Goal: Transaction & Acquisition: Book appointment/travel/reservation

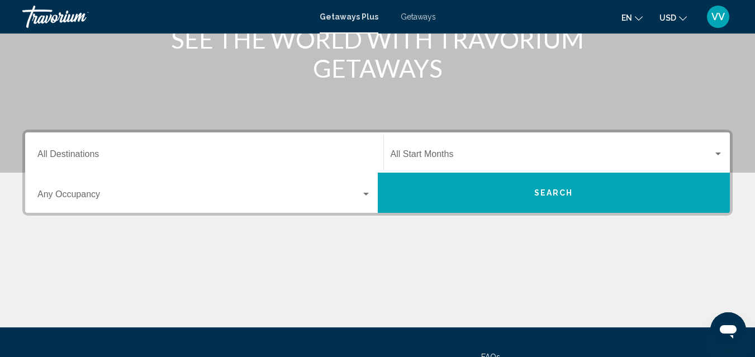
scroll to position [179, 0]
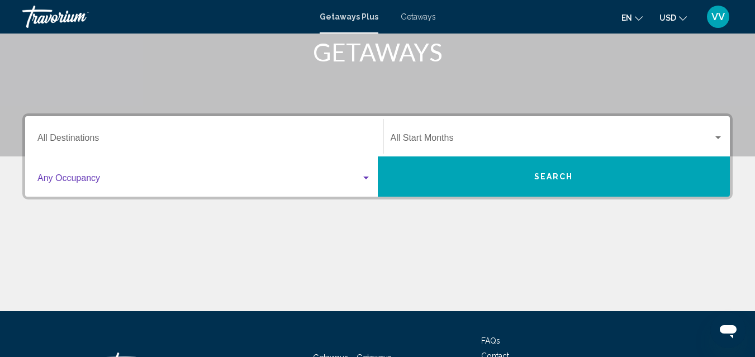
click at [366, 174] on div "Search widget" at bounding box center [366, 178] width 10 height 9
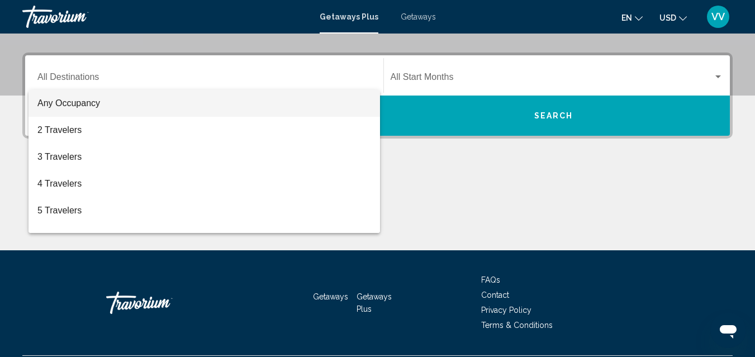
scroll to position [256, 0]
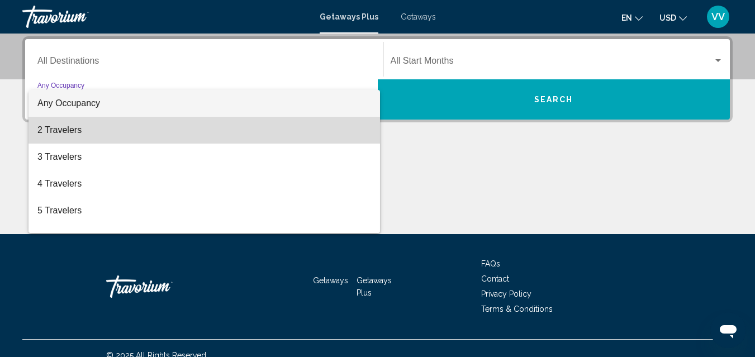
click at [264, 129] on span "2 Travelers" at bounding box center [204, 130] width 334 height 27
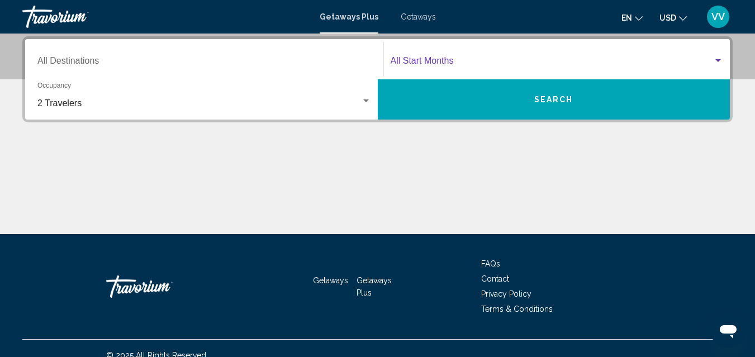
click at [718, 63] on div "Search widget" at bounding box center [718, 60] width 10 height 9
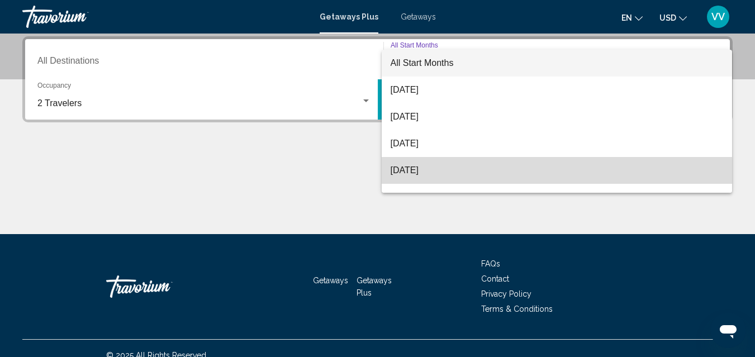
click at [575, 172] on span "November 2025" at bounding box center [557, 170] width 333 height 27
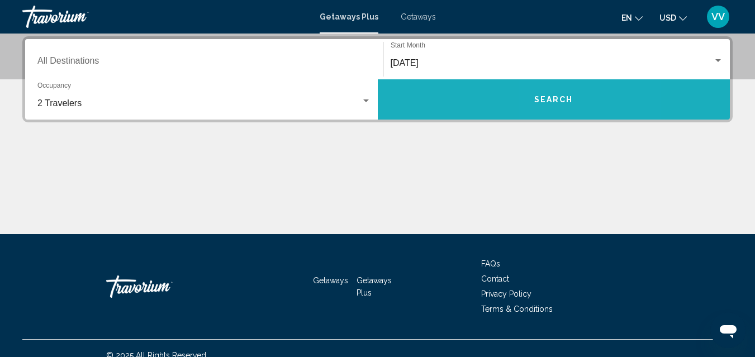
click at [577, 96] on button "Search" at bounding box center [554, 99] width 353 height 40
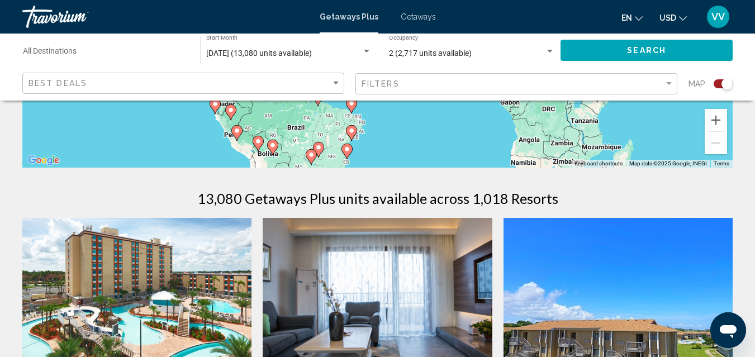
scroll to position [268, 0]
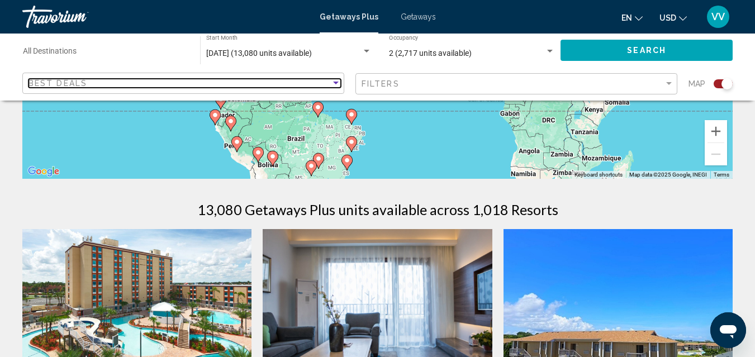
click at [338, 80] on div "Sort by" at bounding box center [336, 83] width 10 height 9
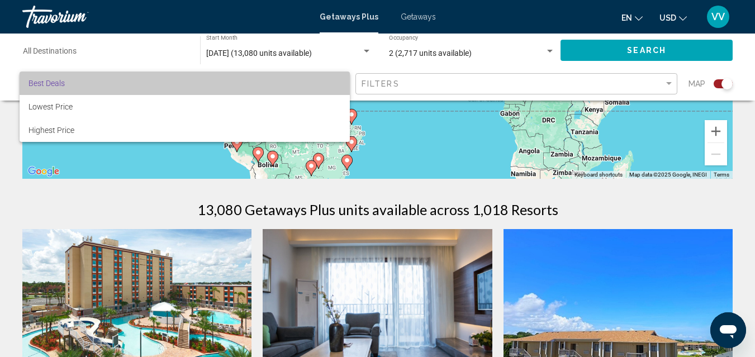
click at [333, 78] on span "Best Deals" at bounding box center [185, 83] width 312 height 23
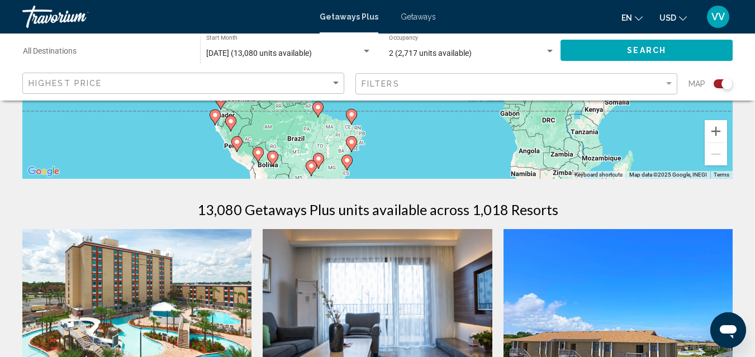
click at [673, 201] on div "13,080 Getaways Plus units available across 1,018 Resorts" at bounding box center [377, 209] width 710 height 17
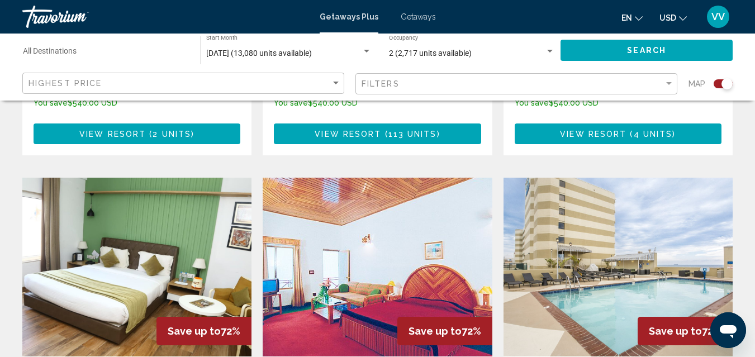
scroll to position [1588, 0]
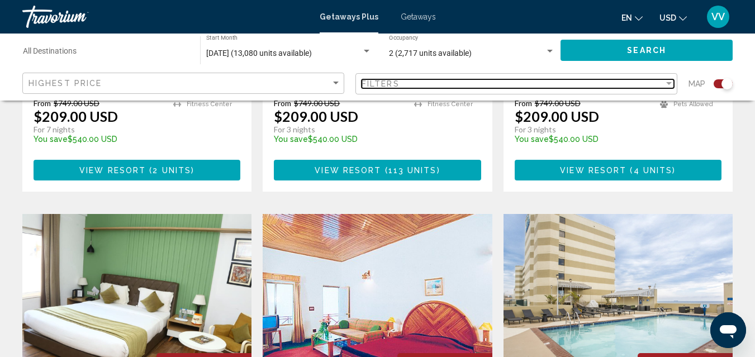
click at [660, 86] on div "Filters" at bounding box center [513, 83] width 302 height 9
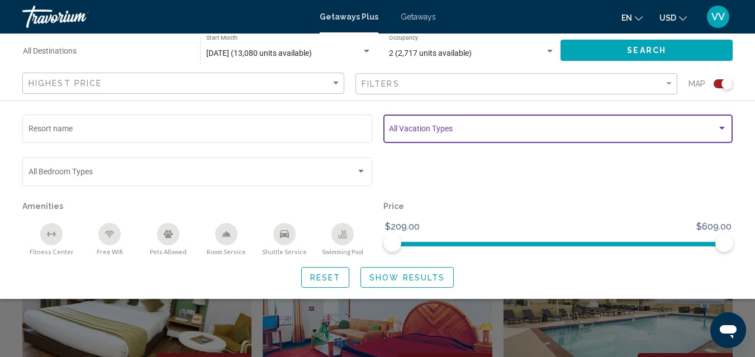
click at [589, 126] on span "Search widget" at bounding box center [553, 130] width 328 height 9
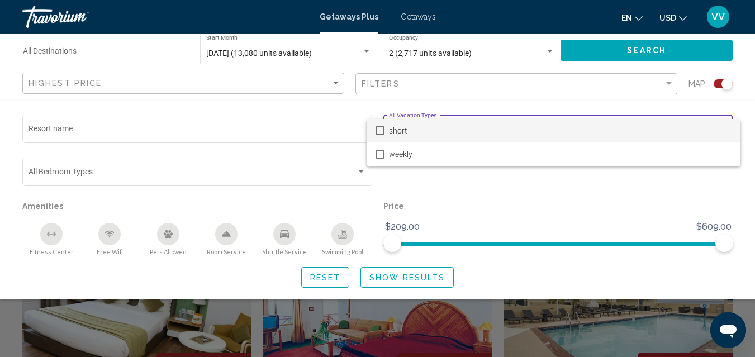
click at [328, 135] on div at bounding box center [377, 178] width 755 height 357
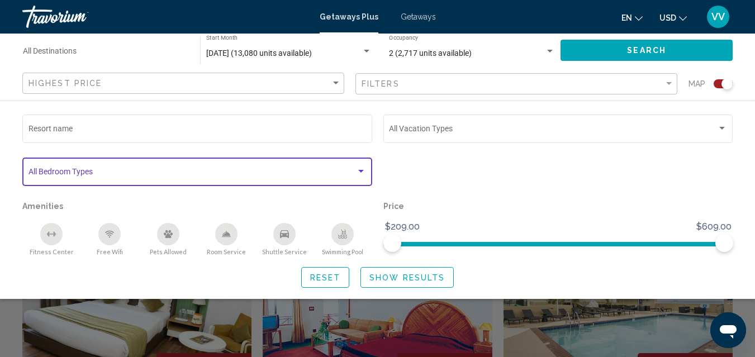
click at [364, 173] on div "Search widget" at bounding box center [361, 171] width 10 height 9
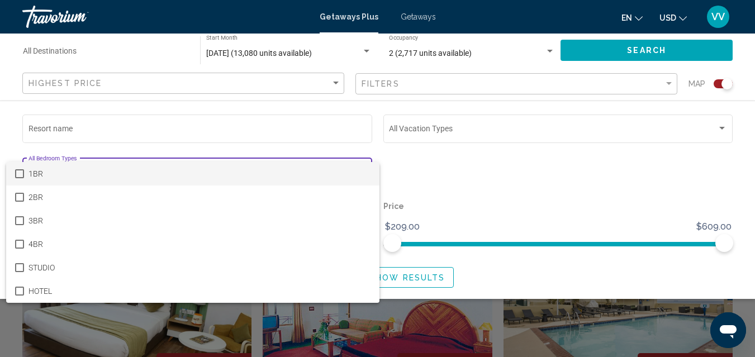
click at [364, 173] on span "1BR" at bounding box center [200, 173] width 343 height 23
click at [376, 132] on div at bounding box center [377, 178] width 755 height 357
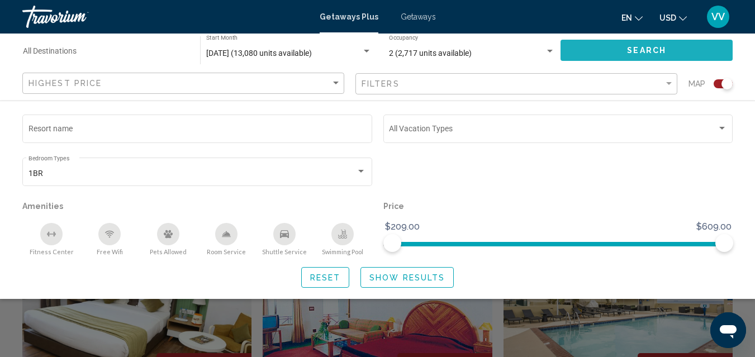
click at [603, 46] on button "Search" at bounding box center [647, 50] width 172 height 21
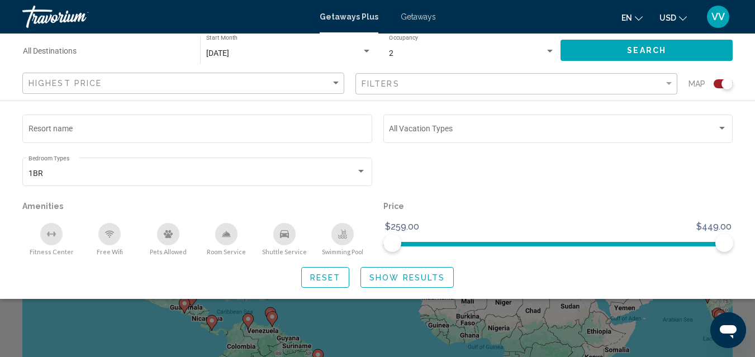
scroll to position [22, 0]
click at [681, 317] on div "Search widget" at bounding box center [377, 262] width 755 height 189
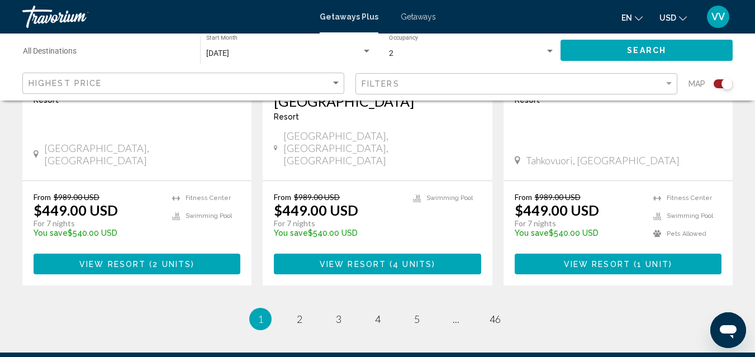
scroll to position [1896, 0]
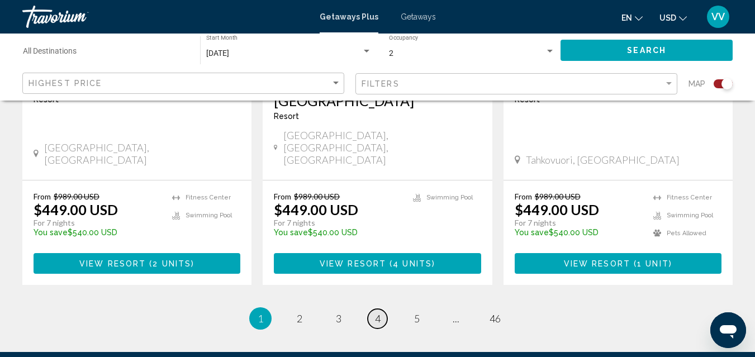
click at [378, 312] on span "4" at bounding box center [378, 318] width 6 height 12
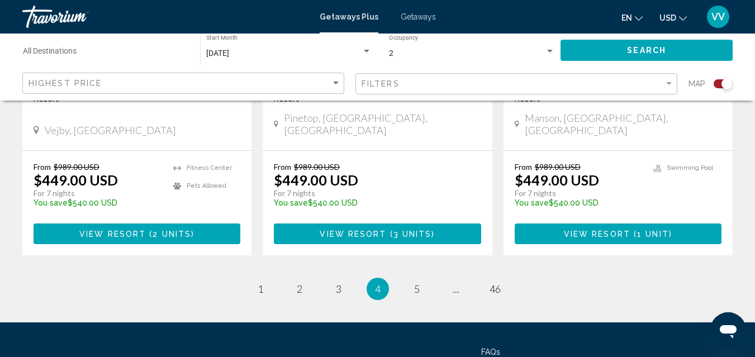
scroll to position [1862, 0]
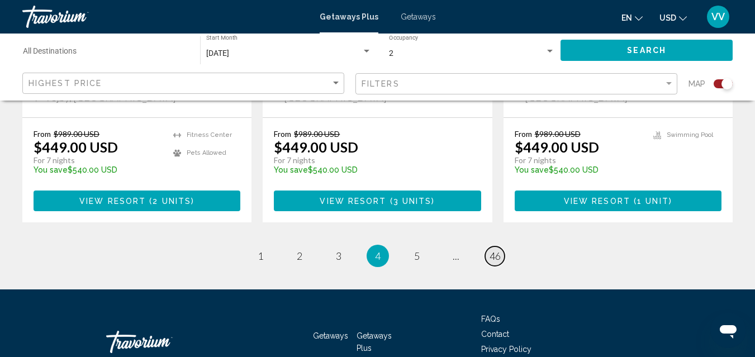
click at [499, 250] on span "46" at bounding box center [495, 256] width 11 height 12
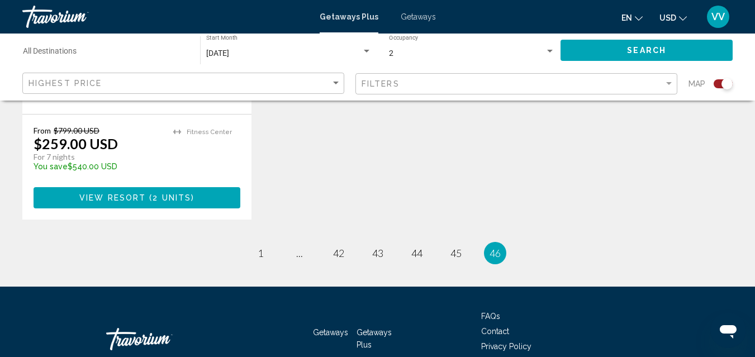
scroll to position [1084, 0]
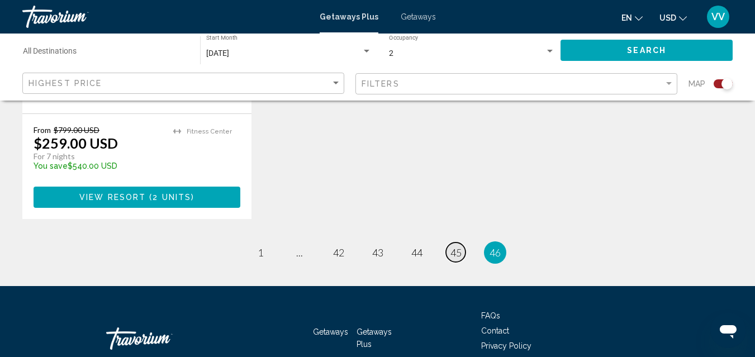
click at [456, 246] on span "45" at bounding box center [456, 252] width 11 height 12
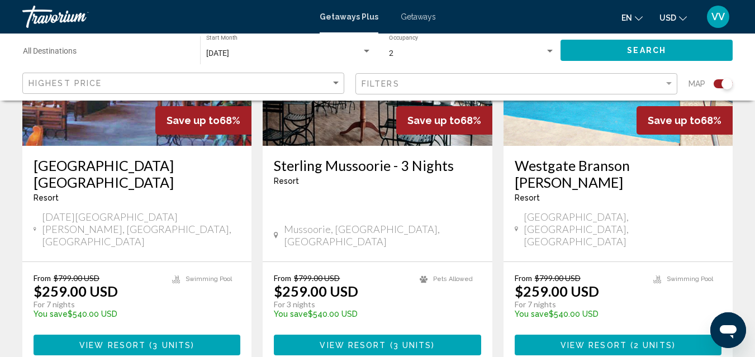
scroll to position [1879, 0]
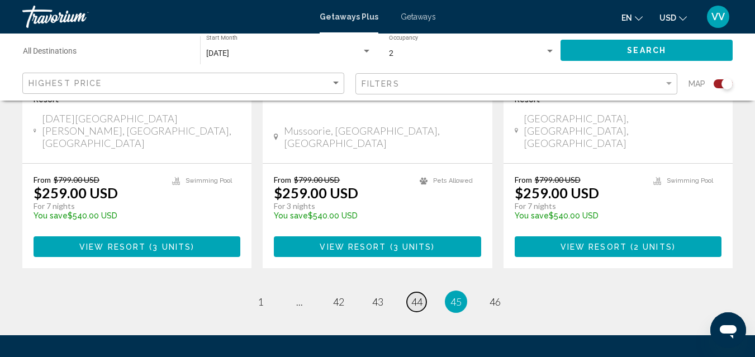
click at [416, 296] on span "44" at bounding box center [416, 302] width 11 height 12
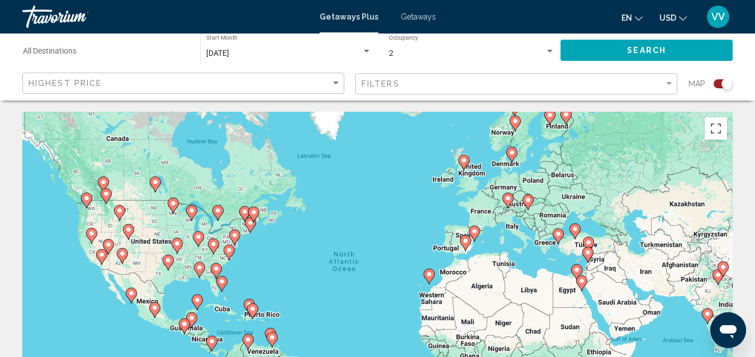
click at [356, 16] on span "Getaways Plus" at bounding box center [349, 16] width 59 height 9
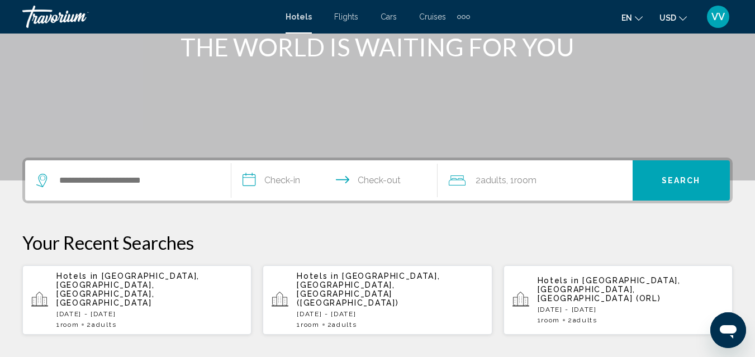
scroll to position [157, 0]
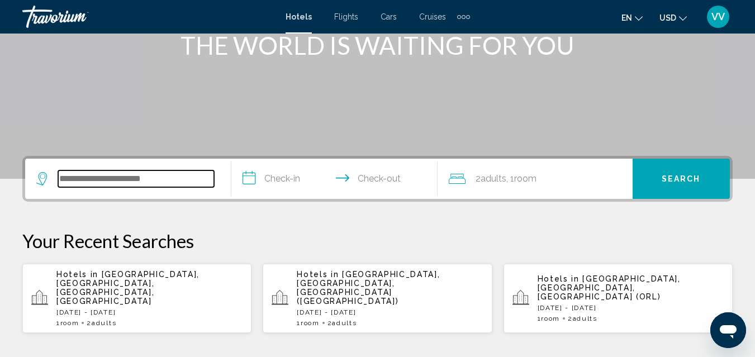
click at [129, 183] on input "Search widget" at bounding box center [136, 178] width 156 height 17
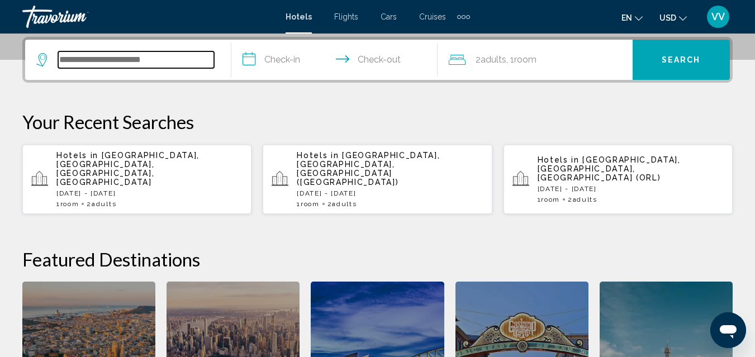
scroll to position [276, 0]
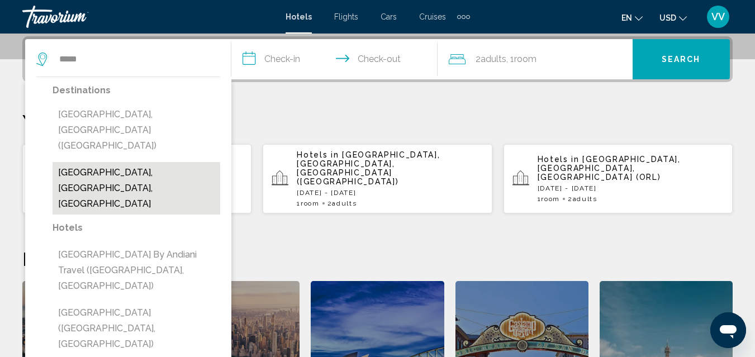
click at [112, 162] on button "[GEOGRAPHIC_DATA], [GEOGRAPHIC_DATA], [GEOGRAPHIC_DATA]" at bounding box center [137, 188] width 168 height 53
type input "**********"
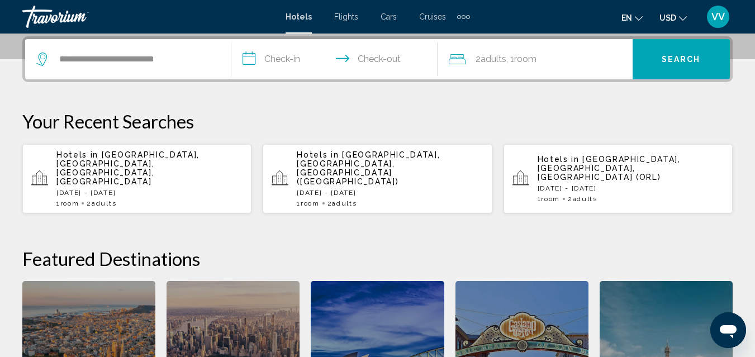
click at [277, 58] on input "**********" at bounding box center [336, 61] width 211 height 44
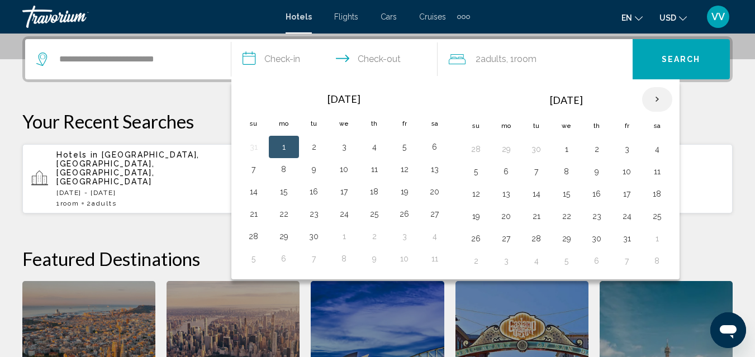
click at [659, 99] on th "Next month" at bounding box center [657, 99] width 30 height 25
click at [253, 169] on button "2" at bounding box center [254, 172] width 18 height 16
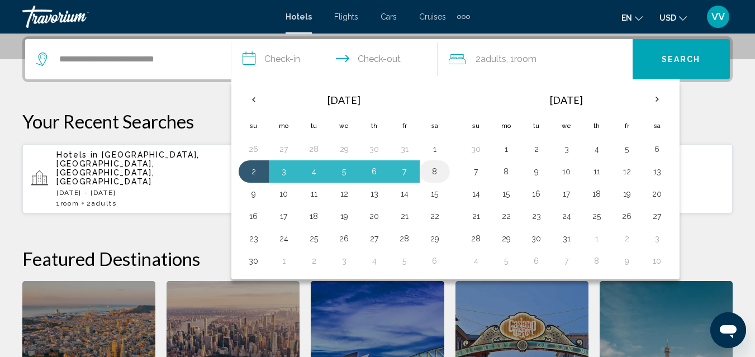
click at [439, 170] on button "8" at bounding box center [435, 172] width 18 height 16
type input "**********"
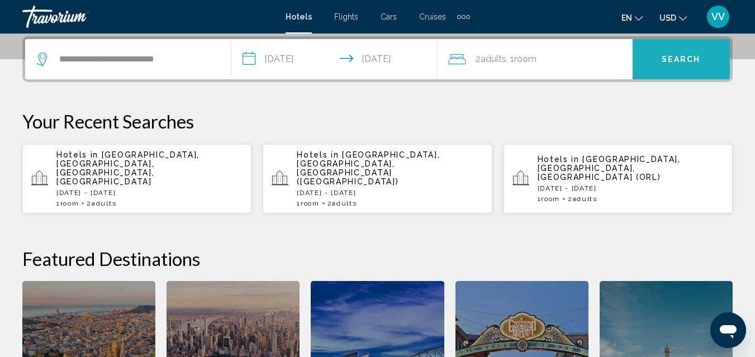
click at [661, 62] on button "Search" at bounding box center [681, 59] width 97 height 40
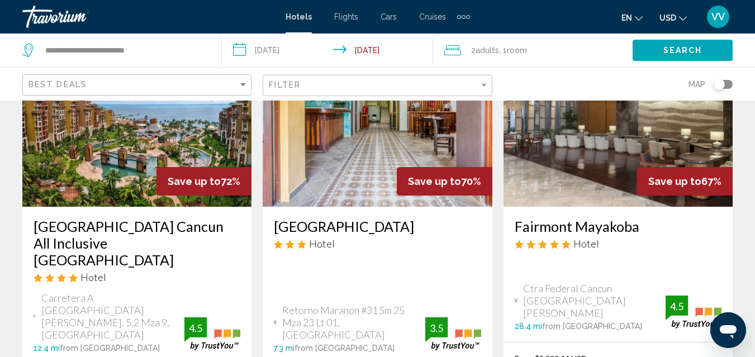
scroll to position [179, 0]
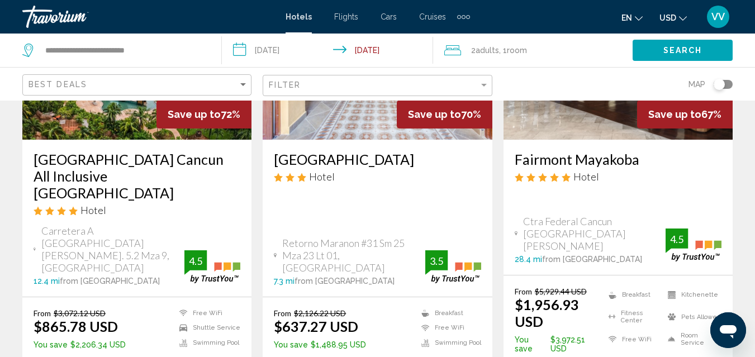
click at [682, 12] on button "USD USD ($) MXN (Mex$) CAD (Can$) GBP (£) EUR (€) AUD (A$) NZD (NZ$) CNY (CN¥)" at bounding box center [673, 18] width 27 height 16
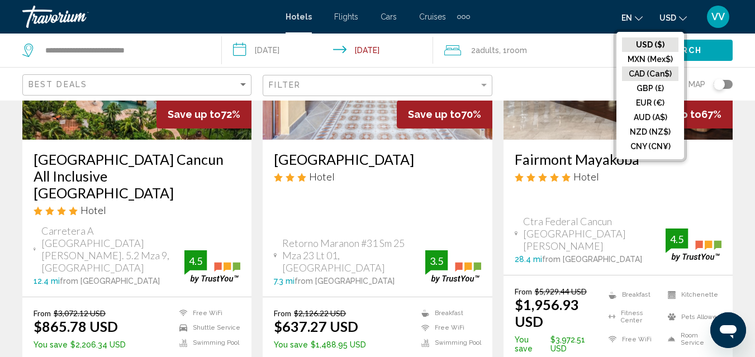
click at [659, 72] on button "CAD (Can$)" at bounding box center [650, 74] width 56 height 15
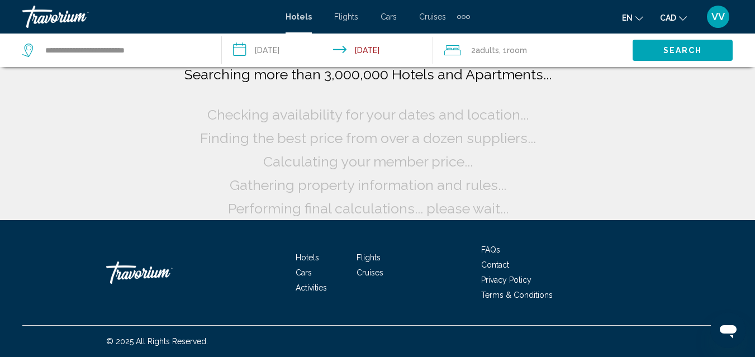
scroll to position [10, 0]
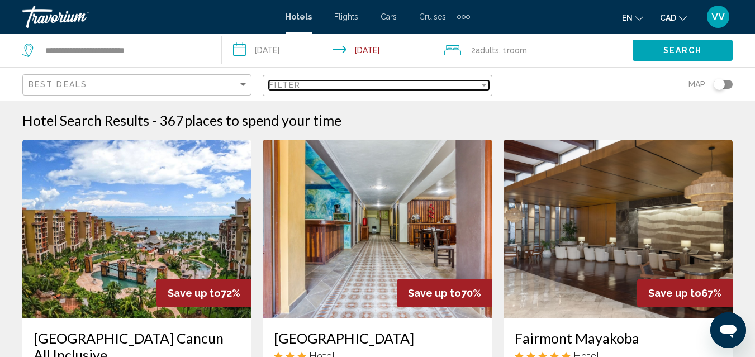
click at [359, 83] on div "Filter" at bounding box center [374, 84] width 210 height 9
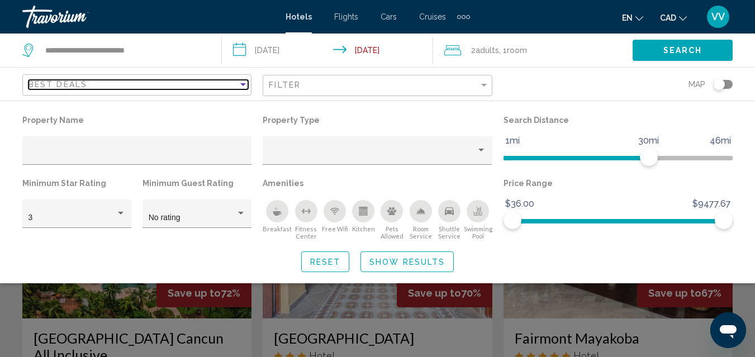
click at [243, 83] on div "Sort by" at bounding box center [243, 84] width 6 height 3
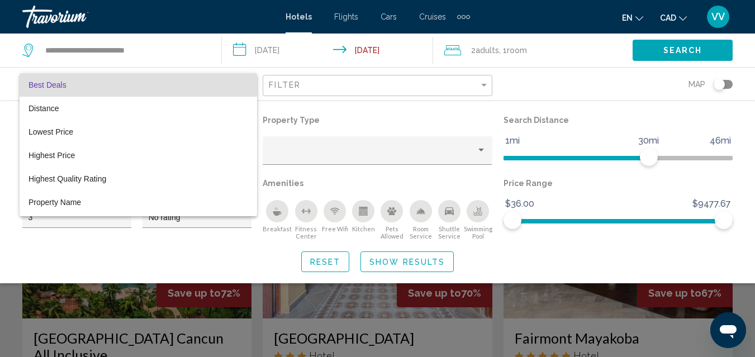
click at [540, 91] on div at bounding box center [377, 178] width 755 height 357
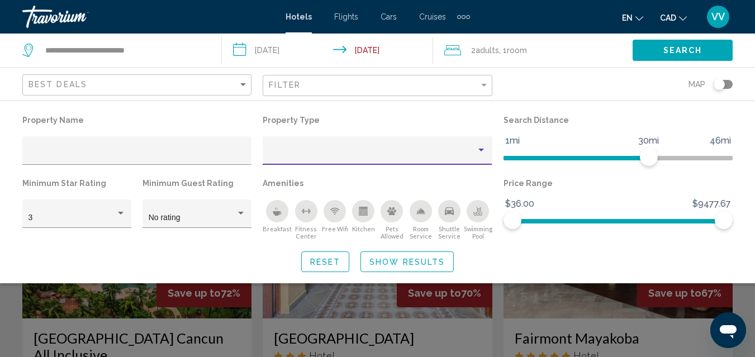
click at [479, 151] on div "Property type" at bounding box center [481, 150] width 6 height 3
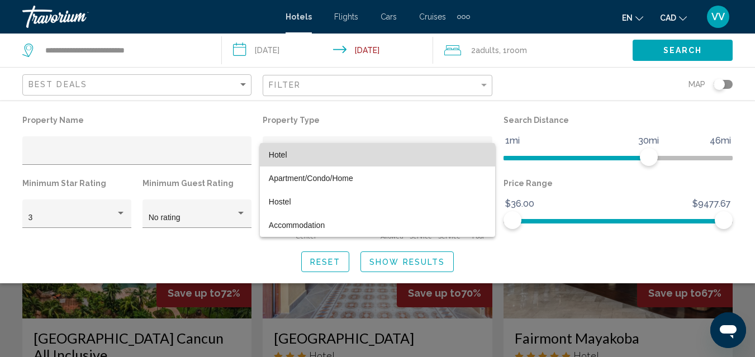
click at [336, 154] on span "Hotel" at bounding box center [377, 154] width 217 height 23
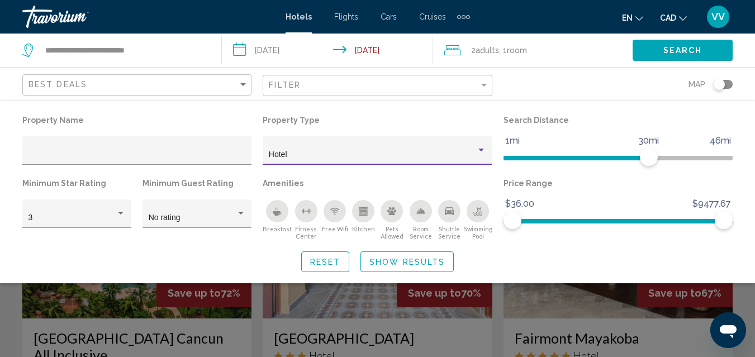
click at [652, 45] on button "Search" at bounding box center [683, 50] width 100 height 21
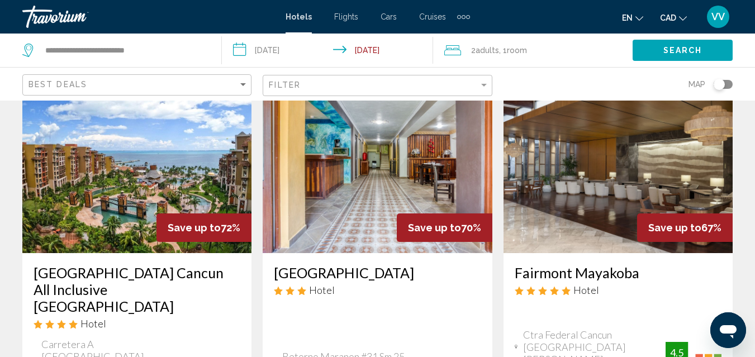
scroll to position [67, 0]
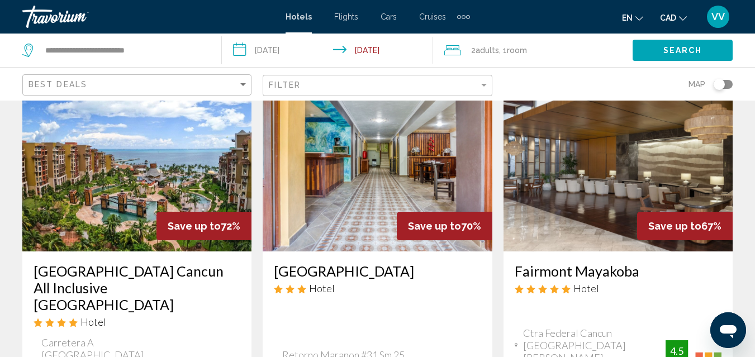
click at [99, 195] on img "Main content" at bounding box center [136, 162] width 229 height 179
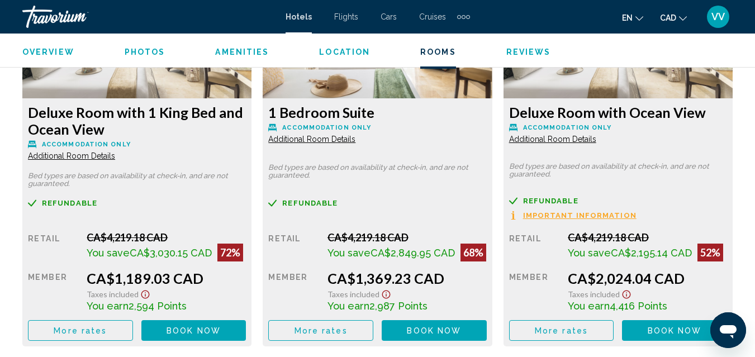
scroll to position [1865, 0]
